Goal: Task Accomplishment & Management: Manage account settings

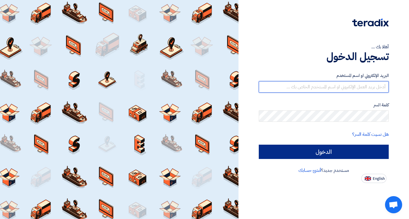
type input "[EMAIL_ADDRESS][DOMAIN_NAME]"
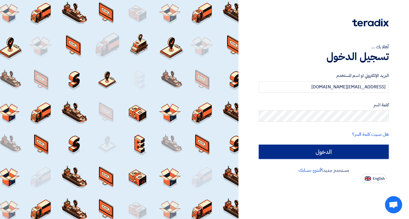
click at [332, 151] on input "الدخول" at bounding box center [324, 151] width 130 height 14
type input "Sign in"
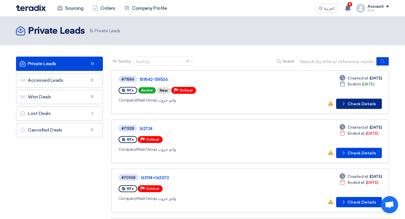
click at [350, 104] on button "Check details Check Details" at bounding box center [359, 104] width 46 height 10
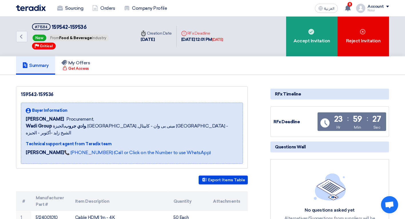
click at [384, 9] on div "Nour" at bounding box center [377, 10] width 21 height 3
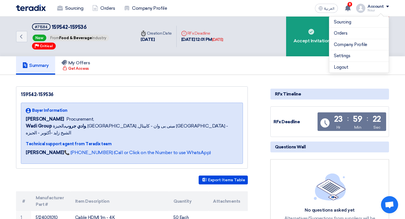
click at [243, 89] on div "159542-159536 Buyer Information [PERSON_NAME] Procurement, Wadi Group وادي جروب…" at bounding box center [132, 127] width 232 height 82
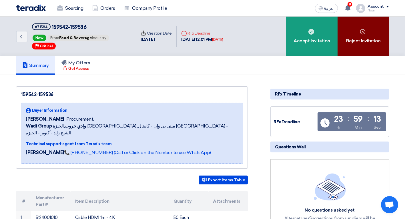
click at [348, 44] on div "Reject Invitation" at bounding box center [362, 37] width 51 height 40
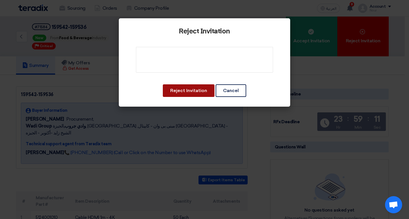
click at [195, 90] on button "Reject Invitation" at bounding box center [189, 90] width 52 height 13
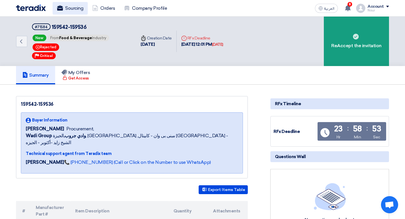
click at [74, 4] on link "Sourcing" at bounding box center [70, 8] width 35 height 13
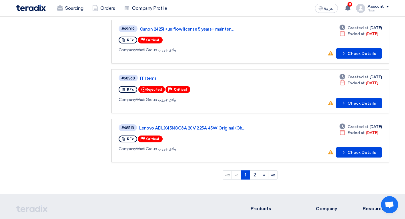
scroll to position [485, 0]
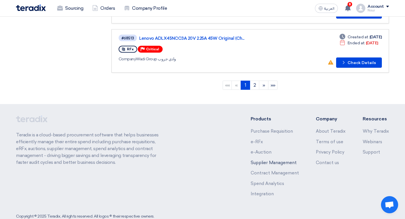
click at [275, 162] on link "Supplier Management" at bounding box center [273, 162] width 46 height 5
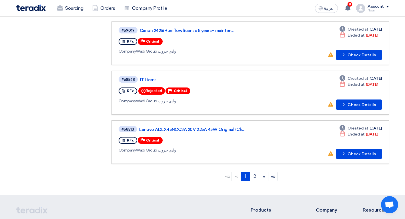
scroll to position [343, 0]
